Goal: Task Accomplishment & Management: Complete application form

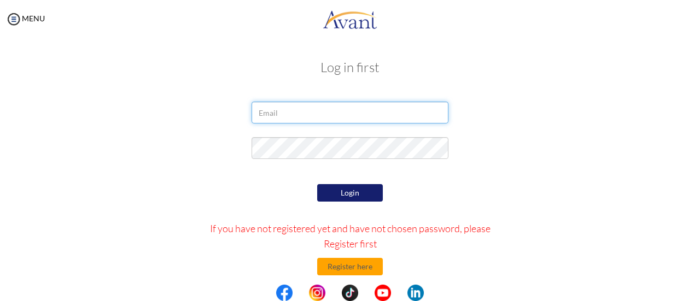
click at [267, 112] on input "email" at bounding box center [350, 113] width 197 height 22
click at [263, 114] on input "email" at bounding box center [350, 113] width 197 height 22
type input "sharonchepkoech618@gmail.com"
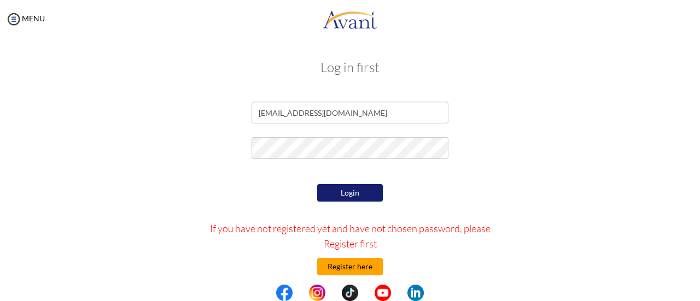
click at [347, 267] on button "Register here" at bounding box center [350, 267] width 66 height 18
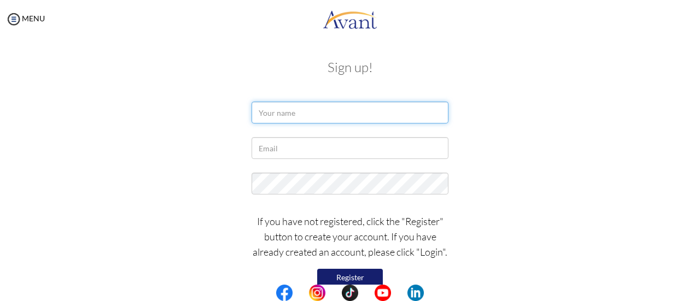
click at [278, 107] on input "text" at bounding box center [350, 113] width 197 height 22
type input "Sharon Chepkoech"
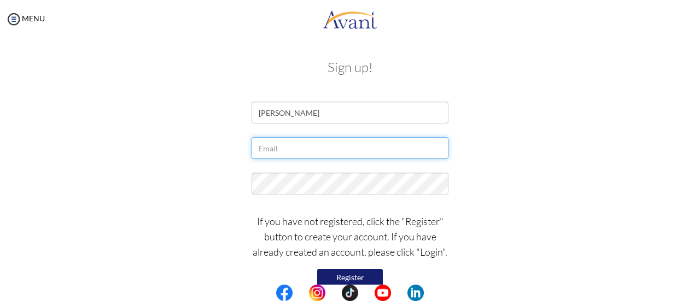
click at [275, 151] on input "text" at bounding box center [350, 148] width 197 height 22
type input "sharonchepkoech618@gmail.com"
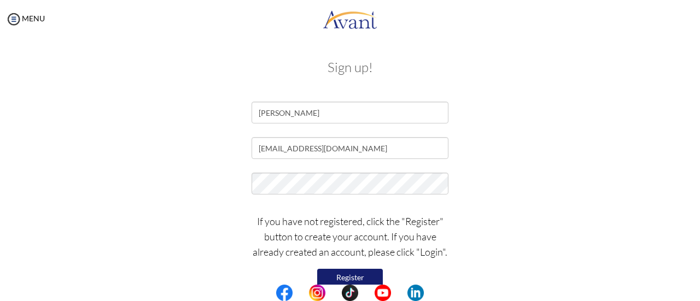
click at [354, 274] on button "Register" at bounding box center [350, 278] width 66 height 18
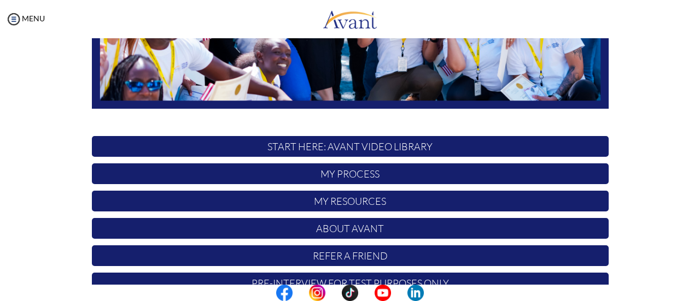
scroll to position [306, 0]
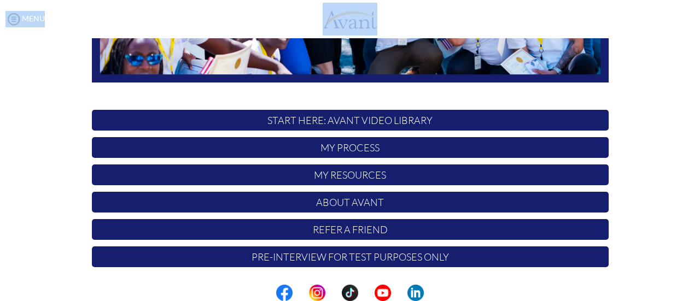
drag, startPoint x: 699, startPoint y: 299, endPoint x: 699, endPoint y: 310, distance: 11.5
click at [699, 301] on html "Maintenance break. Please come back in 2 hours. MENU My Status What is the next…" at bounding box center [350, 150] width 700 height 301
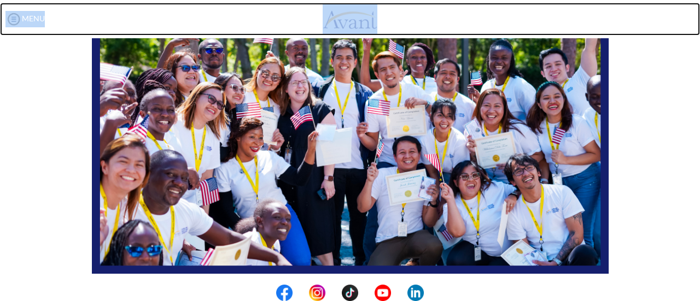
scroll to position [0, 0]
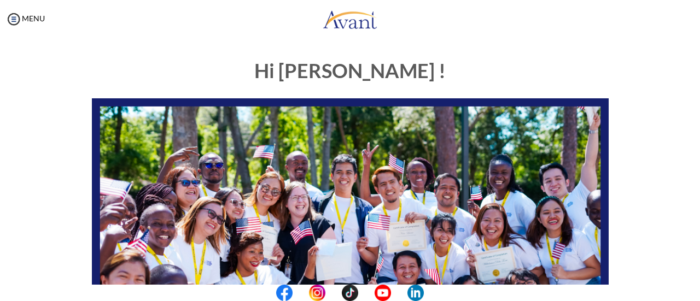
click at [474, 62] on h1 "Hi [PERSON_NAME] !" at bounding box center [350, 71] width 517 height 22
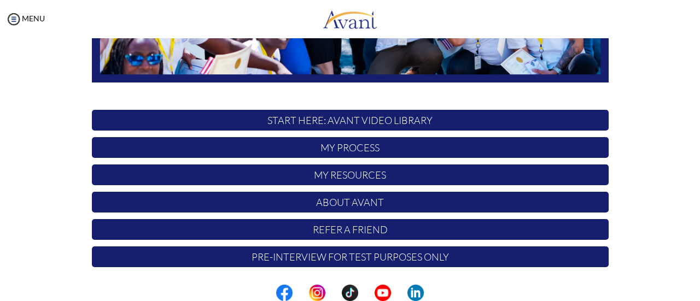
scroll to position [43, 0]
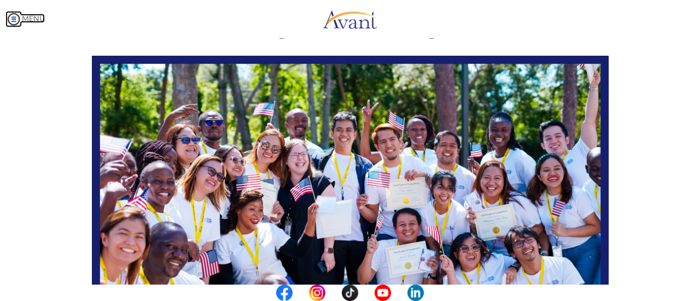
click at [14, 15] on img at bounding box center [13, 19] width 16 height 16
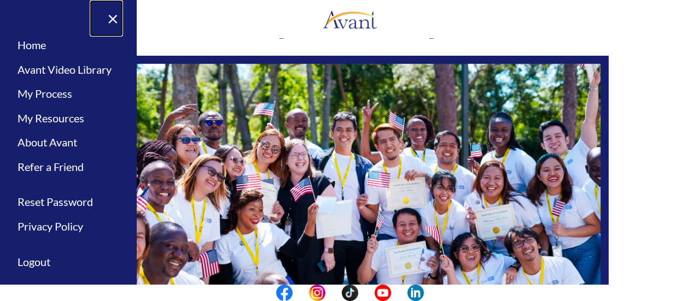
click at [103, 14] on link "×" at bounding box center [106, 18] width 33 height 37
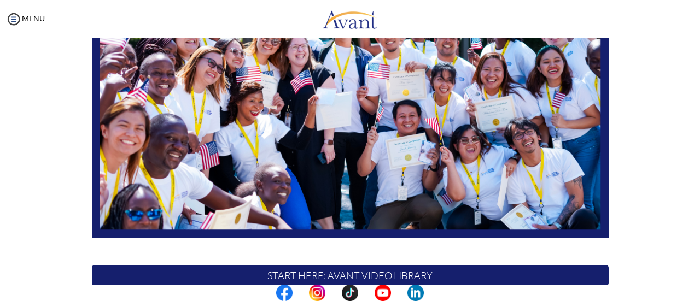
scroll to position [0, 0]
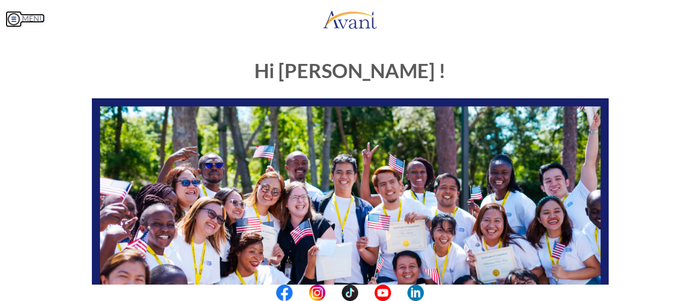
click at [13, 20] on img at bounding box center [13, 19] width 16 height 16
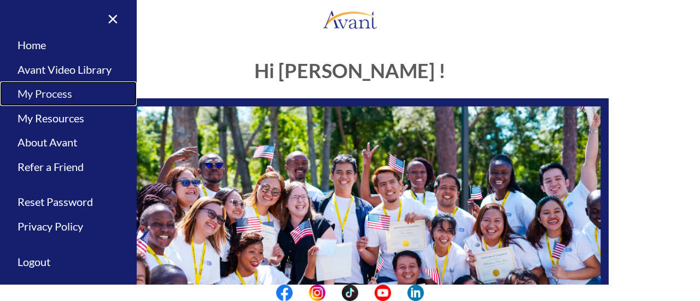
click at [46, 99] on link "My Process" at bounding box center [68, 93] width 137 height 25
